Goal: Check status: Check status

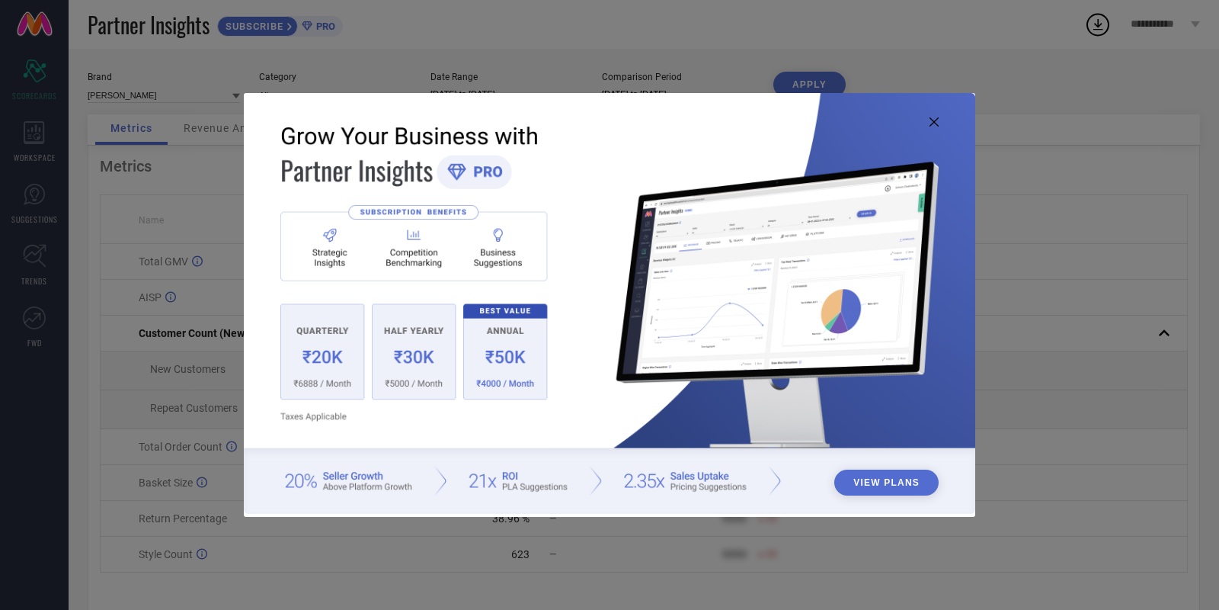
click at [927, 121] on img at bounding box center [609, 303] width 731 height 421
click at [935, 123] on icon at bounding box center [934, 121] width 9 height 9
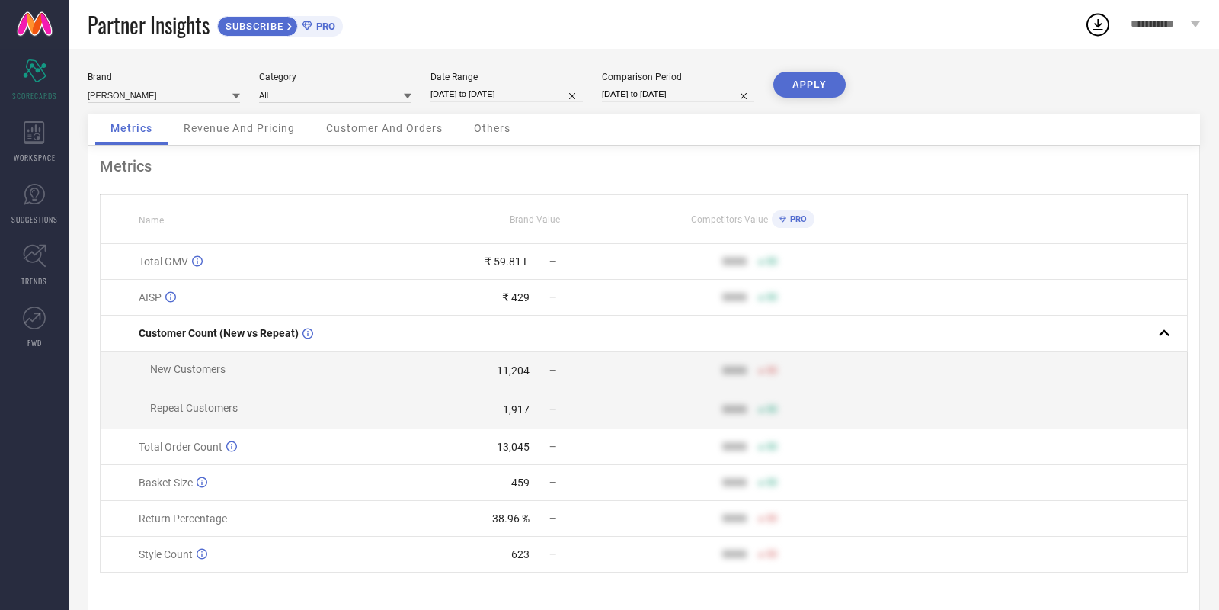
click at [478, 86] on input "[DATE] to [DATE]" at bounding box center [507, 94] width 152 height 16
select select "7"
select select "2025"
select select "8"
select select "2025"
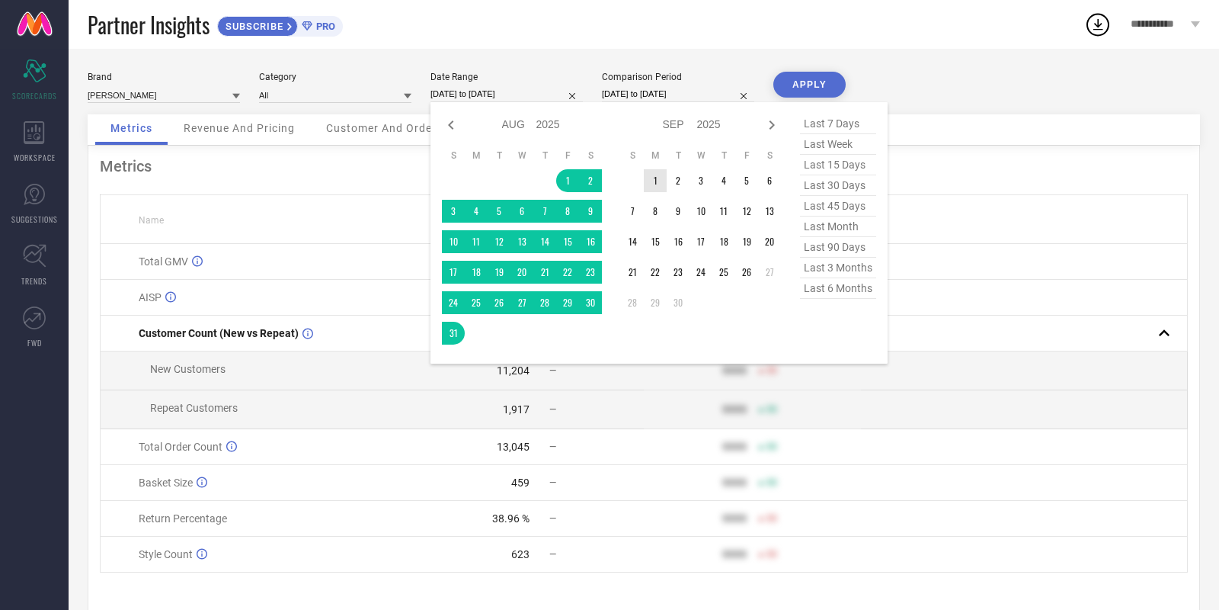
click at [658, 178] on td "1" at bounding box center [655, 180] width 23 height 23
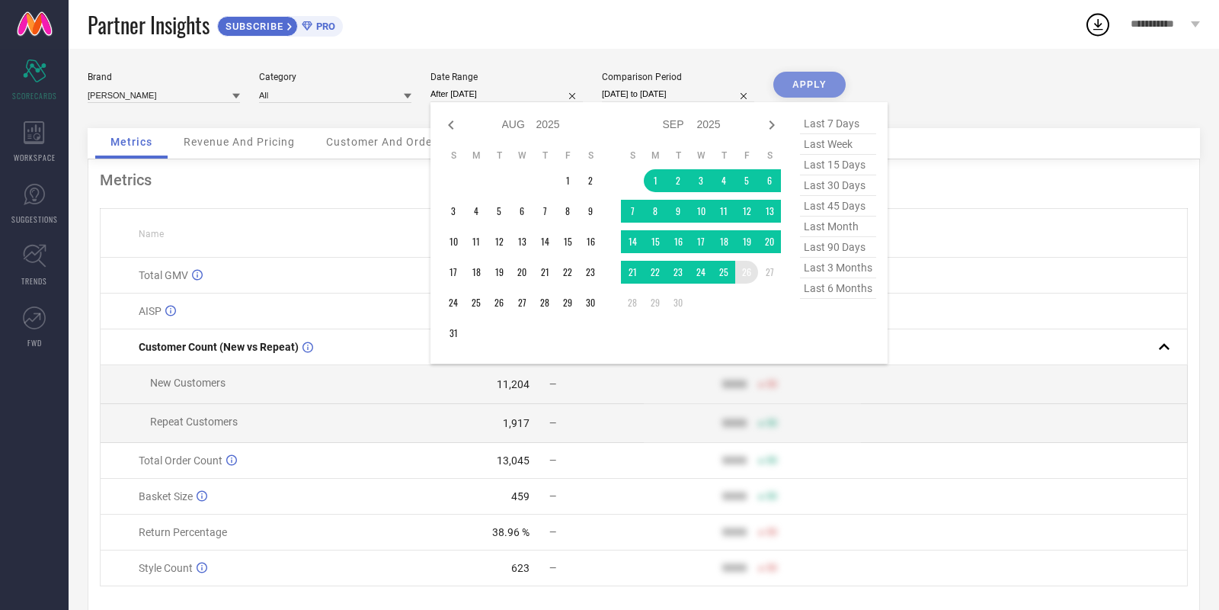
type input "[DATE] to [DATE]"
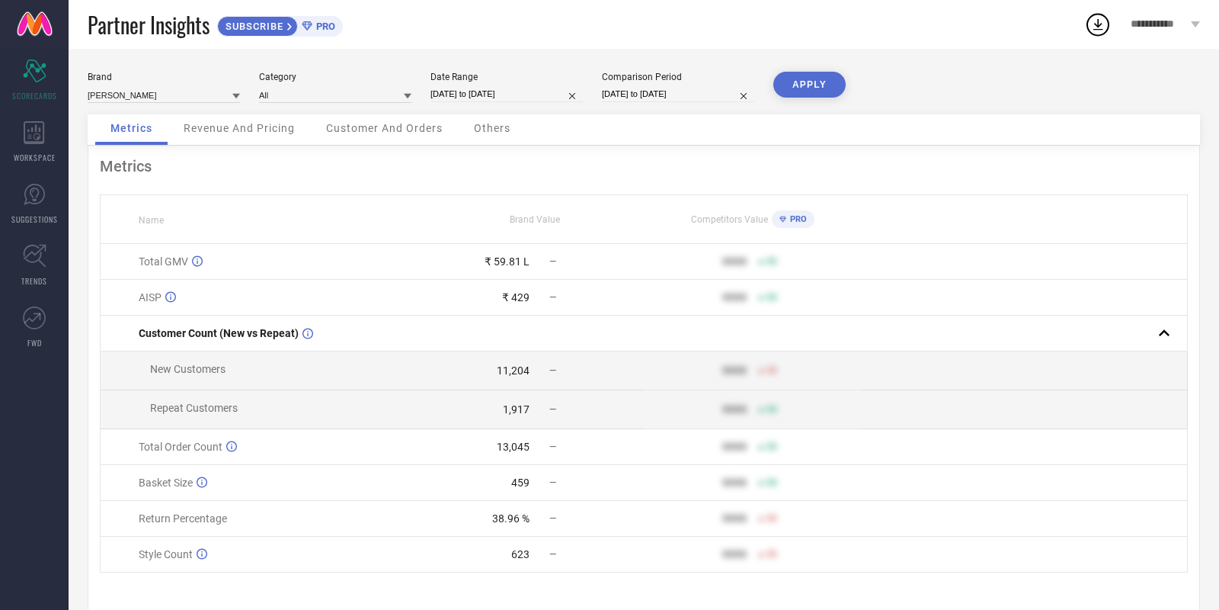
click at [817, 72] on button "APPLY" at bounding box center [809, 85] width 72 height 26
